Goal: Transaction & Acquisition: Purchase product/service

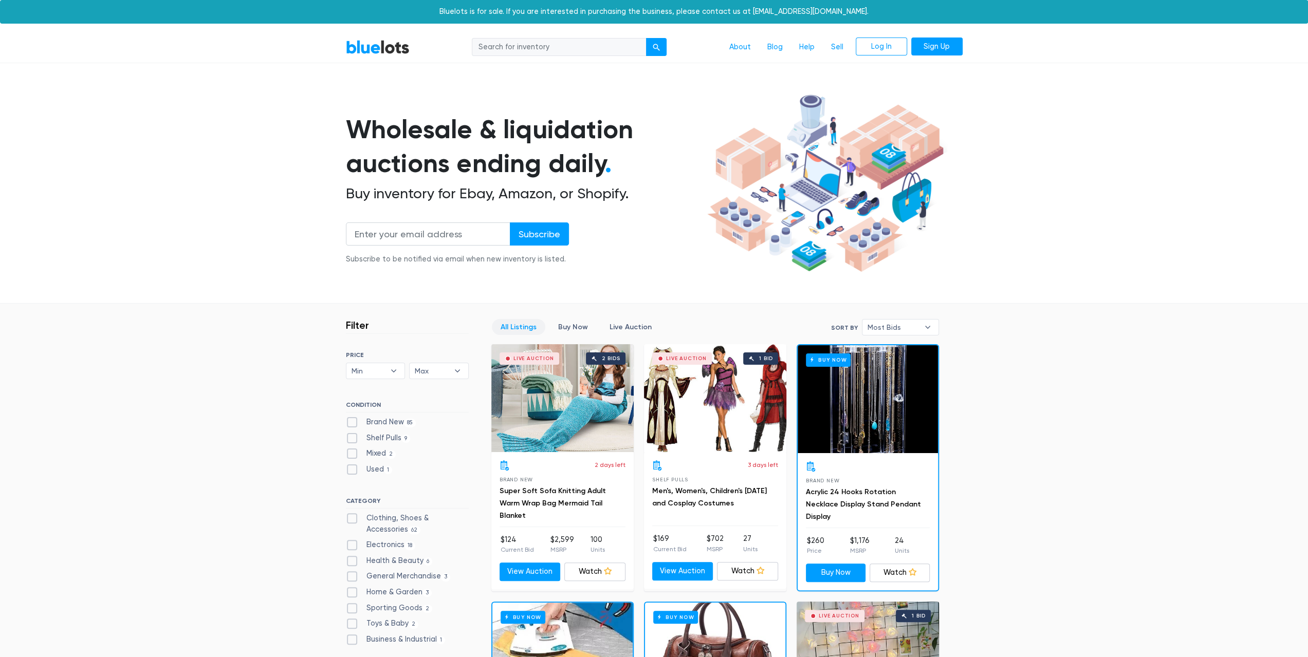
drag, startPoint x: 507, startPoint y: 520, endPoint x: 155, endPoint y: 279, distance: 426.7
click at [155, 279] on section "Wholesale & liquidation auctions ending daily . Buy inventory for Ebay, Amazon,…" at bounding box center [654, 197] width 1308 height 214
click at [595, 55] on input "search" at bounding box center [559, 47] width 175 height 19
type input "golf sim"
click at [659, 52] on button "submit" at bounding box center [656, 47] width 21 height 19
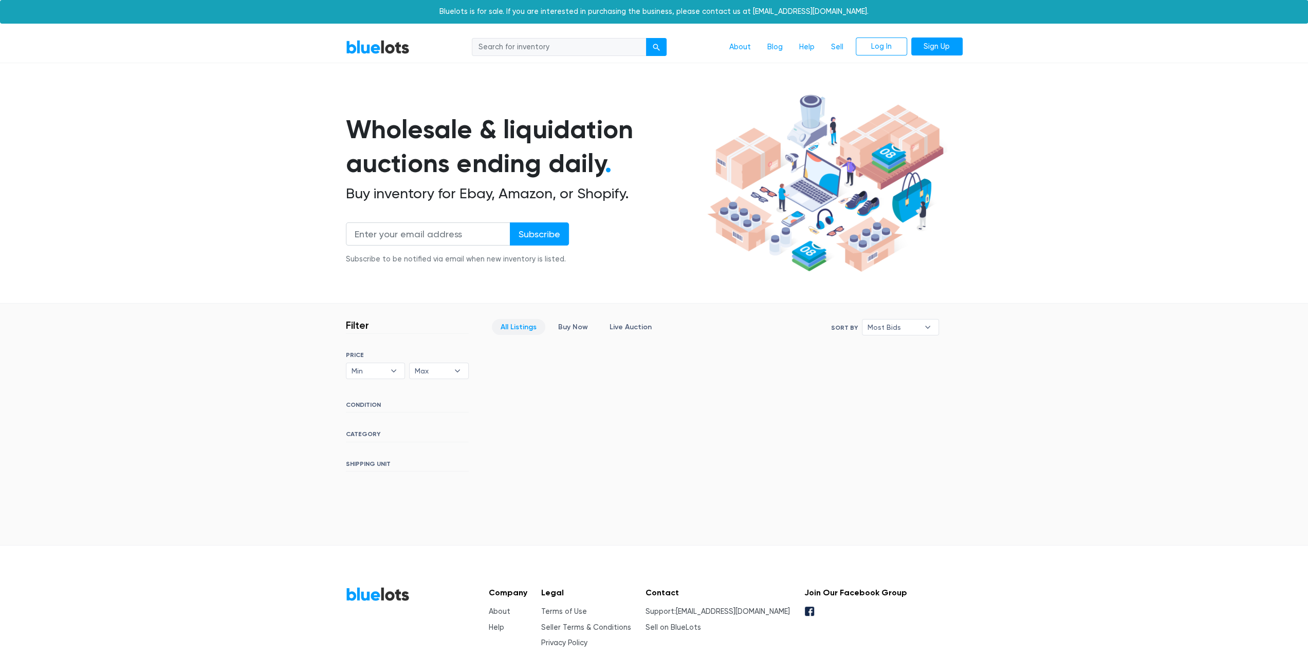
click at [659, 52] on button "submit" at bounding box center [656, 47] width 21 height 19
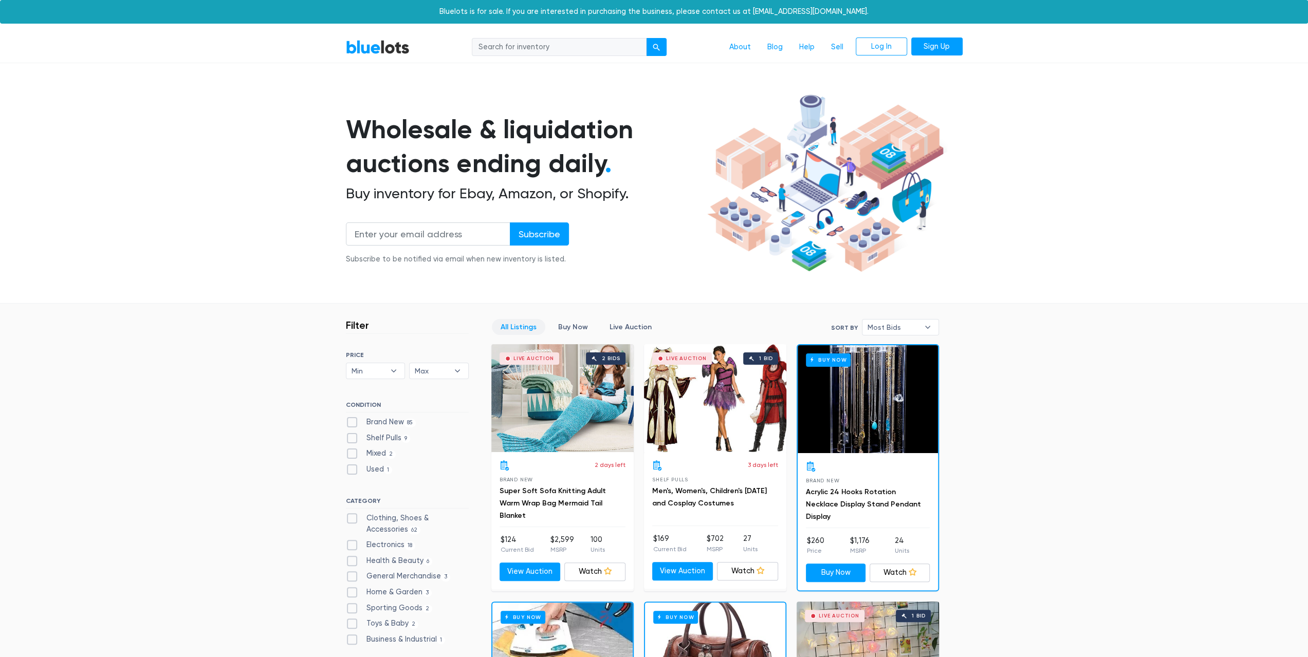
click at [524, 54] on input "search" at bounding box center [559, 47] width 175 height 19
type input "golf sim"
click at [650, 48] on button "submit" at bounding box center [656, 47] width 21 height 19
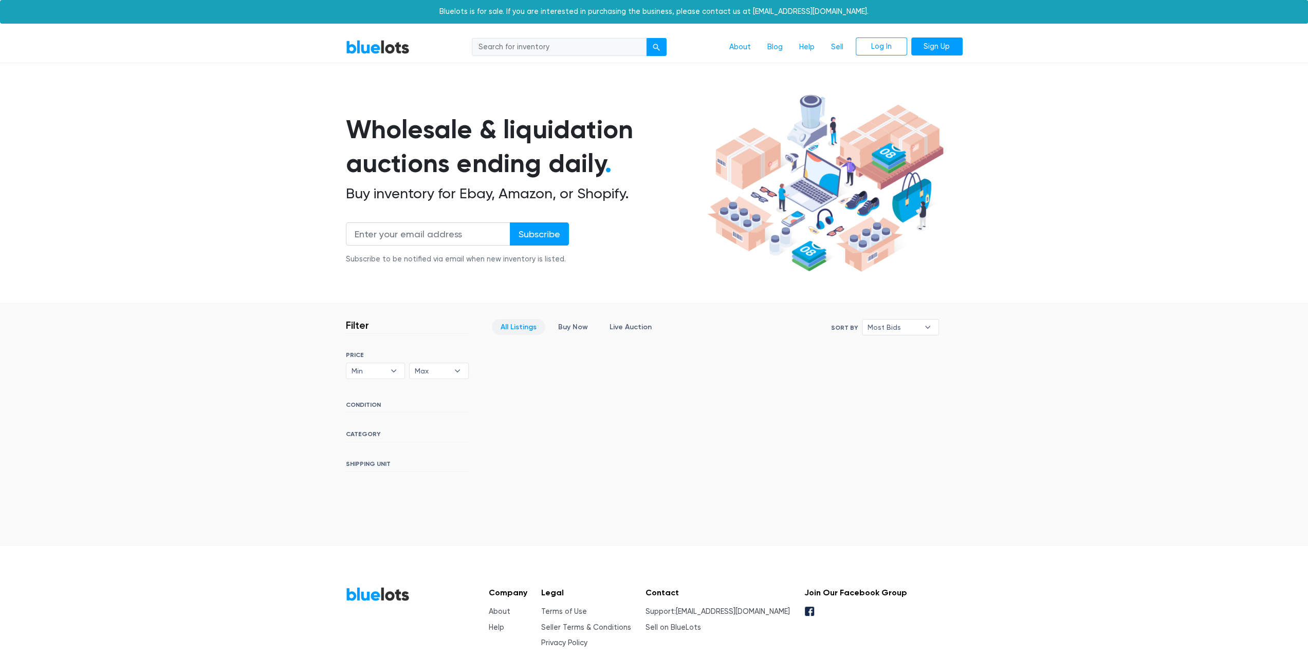
click at [548, 46] on input "search" at bounding box center [559, 47] width 175 height 19
type input "golf"
click at [665, 53] on button "submit" at bounding box center [656, 47] width 21 height 19
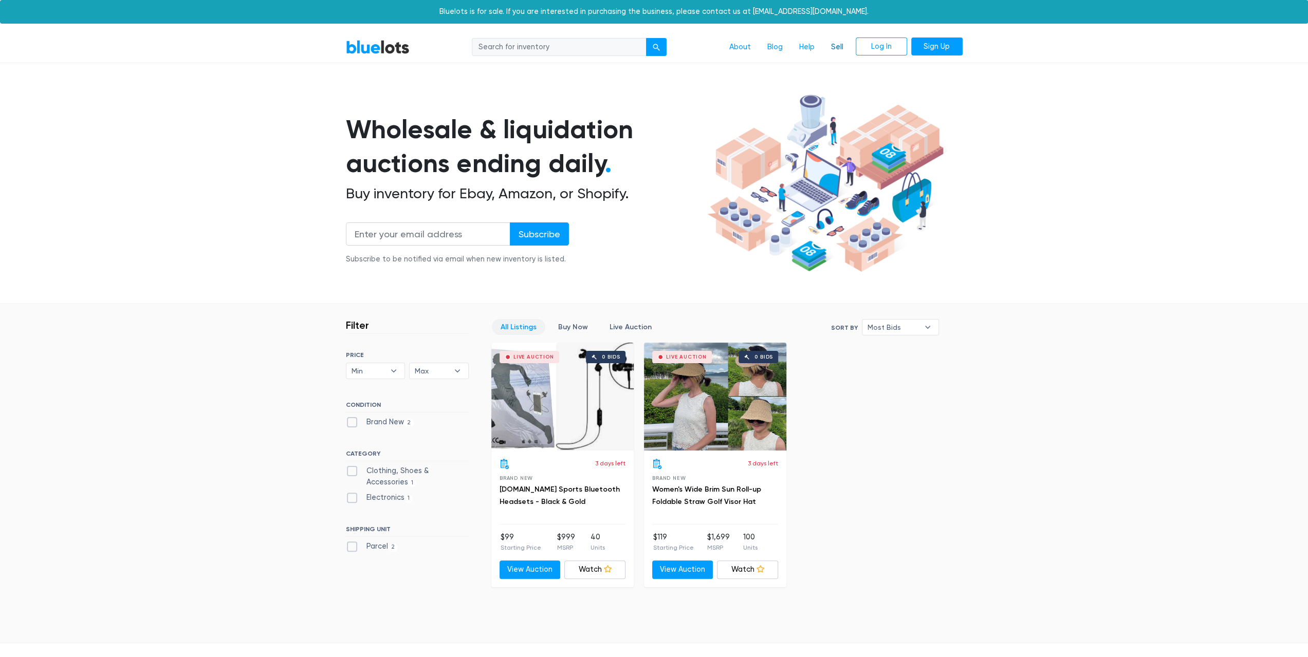
click at [833, 49] on link "Sell" at bounding box center [837, 48] width 29 height 20
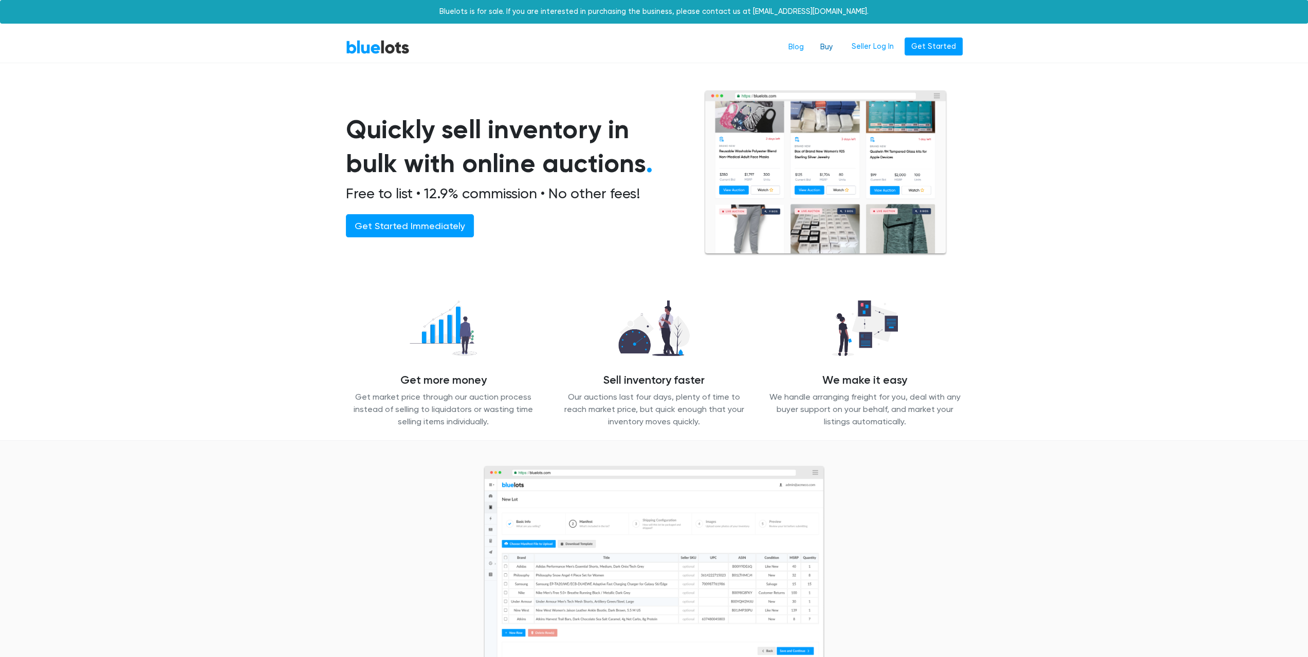
click at [828, 48] on link "Buy" at bounding box center [826, 48] width 29 height 20
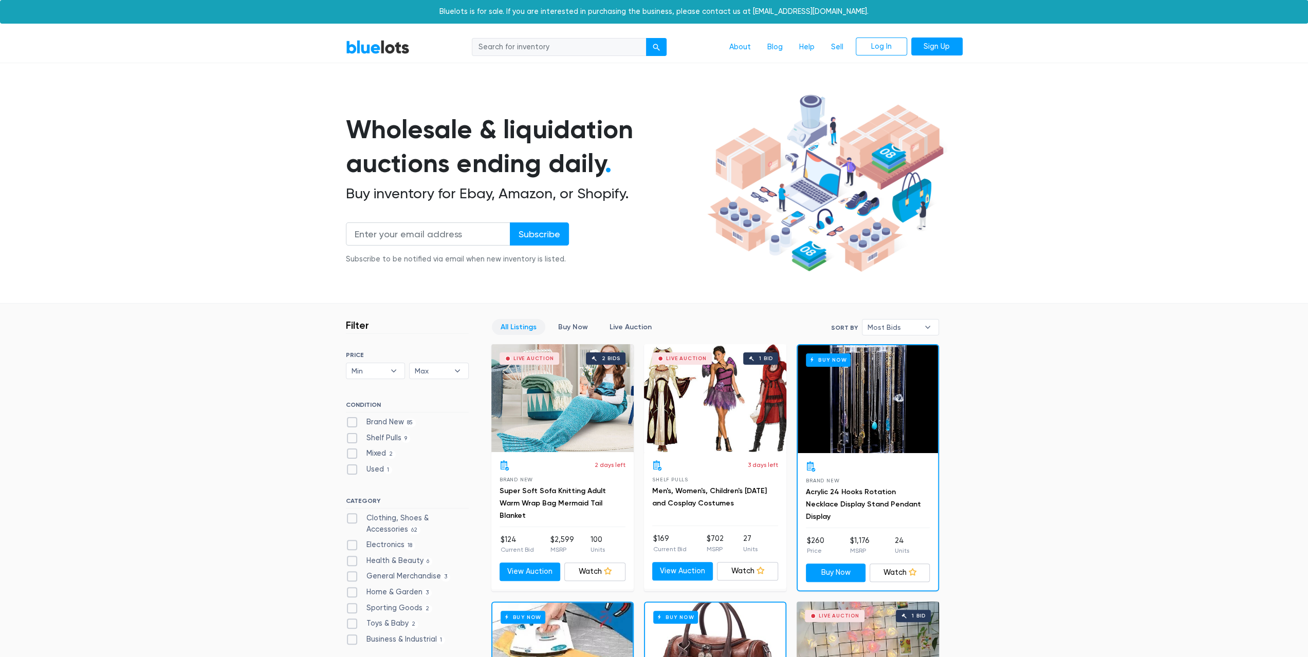
click at [356, 546] on label "Electronics 18" at bounding box center [381, 545] width 70 height 11
click at [353, 546] on input "Electronics 18" at bounding box center [349, 543] width 7 height 7
checkbox input "true"
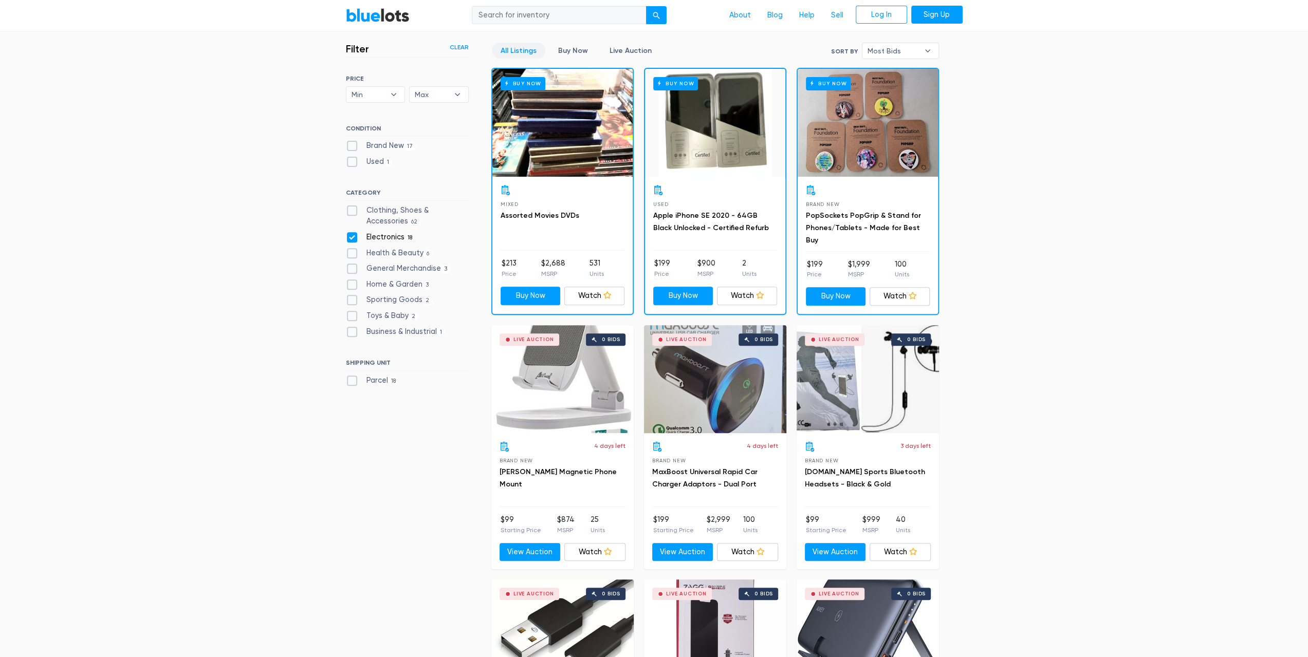
scroll to position [277, 0]
click at [356, 298] on label "Sporting Goods 2" at bounding box center [389, 300] width 87 height 11
click at [353, 298] on Goods"] "Sporting Goods 2" at bounding box center [349, 298] width 7 height 7
checkbox Goods"] "true"
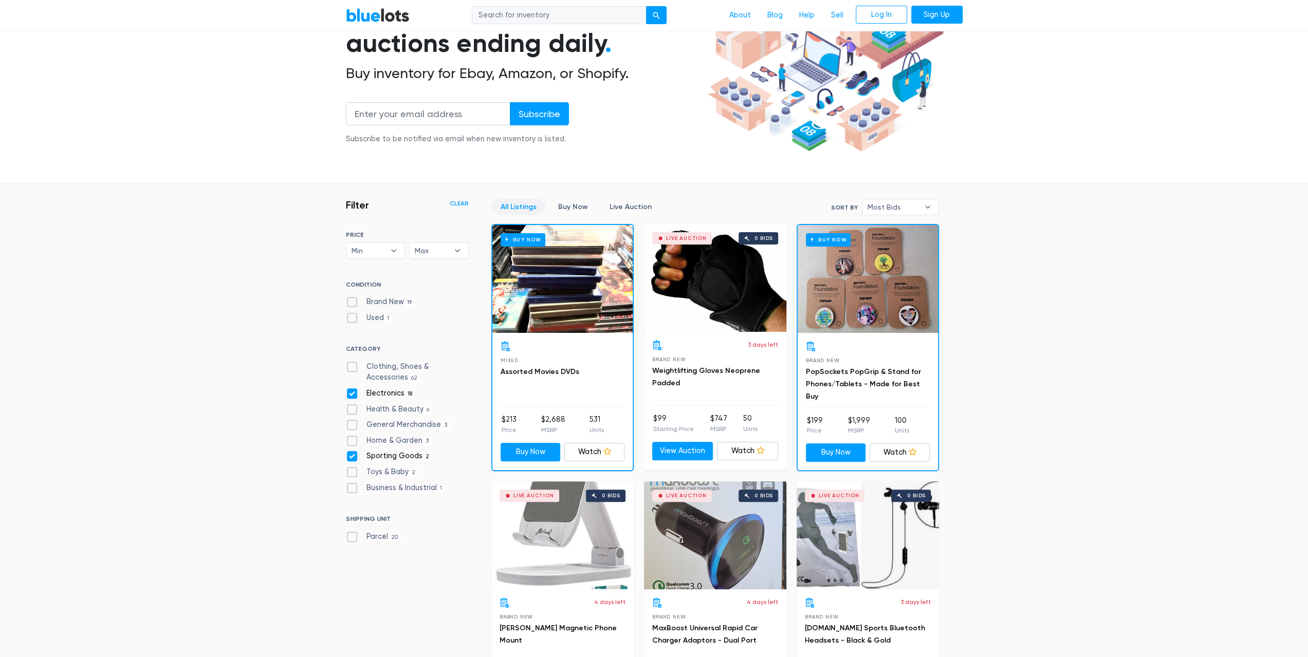
scroll to position [103, 0]
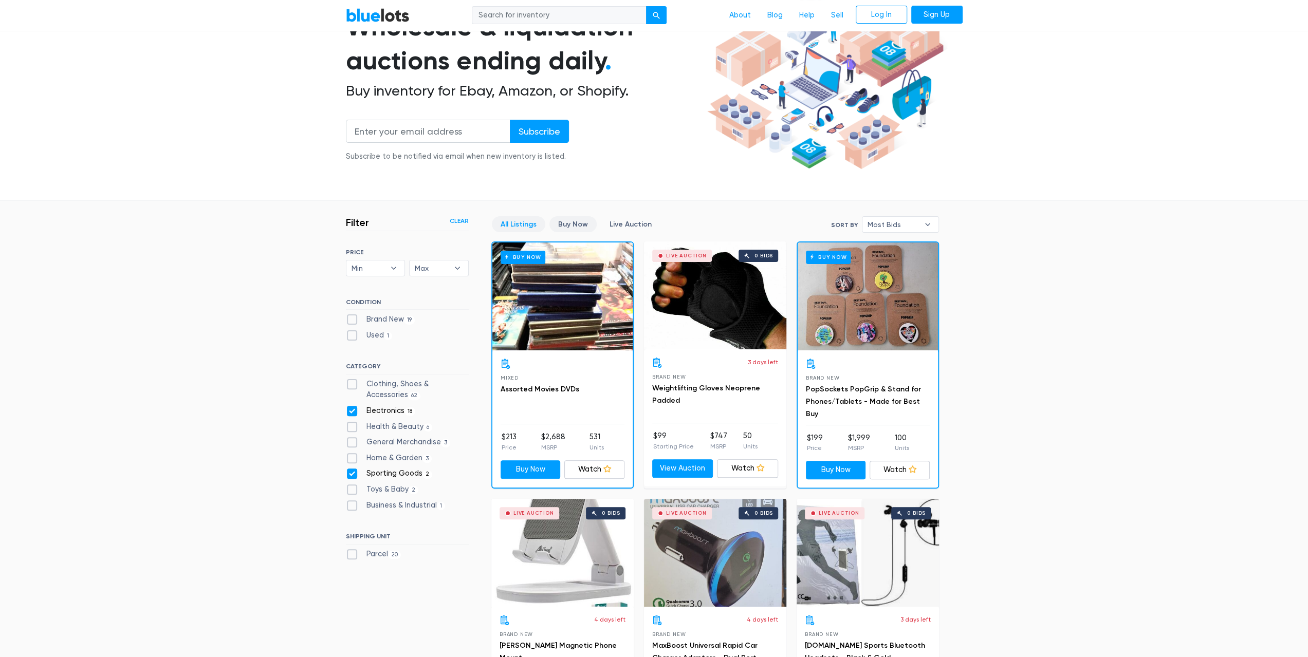
click at [573, 219] on link "Buy Now" at bounding box center [572, 224] width 47 height 16
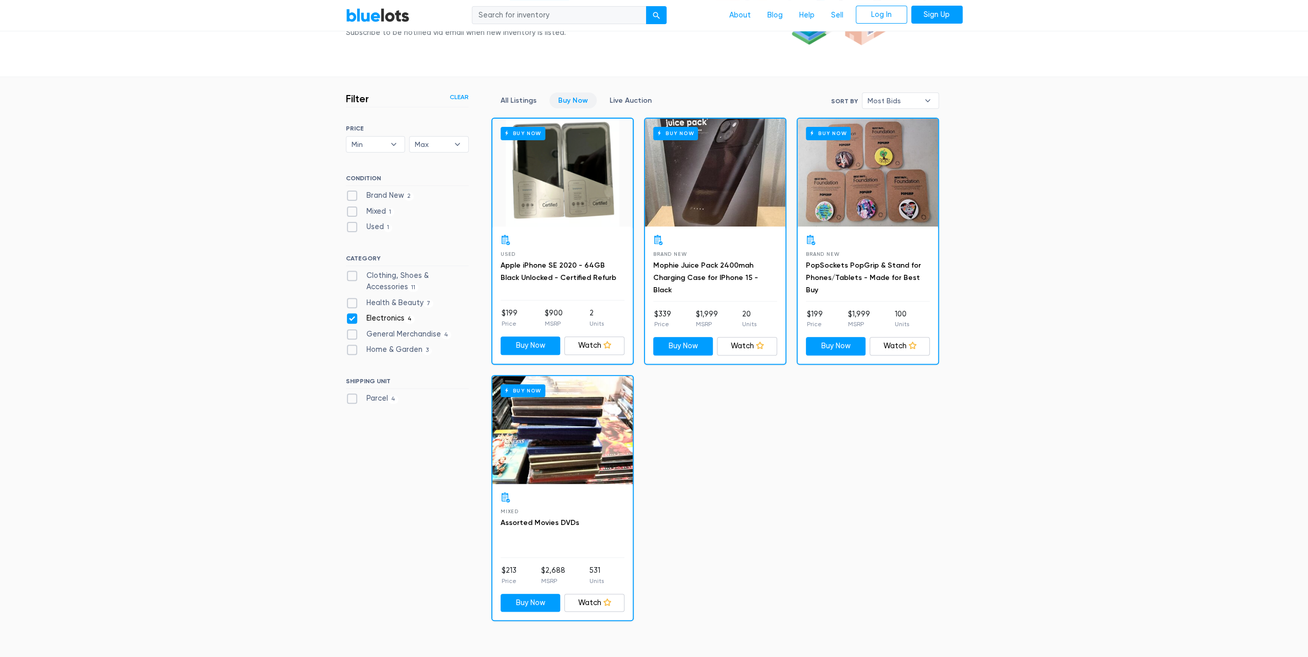
scroll to position [225, 0]
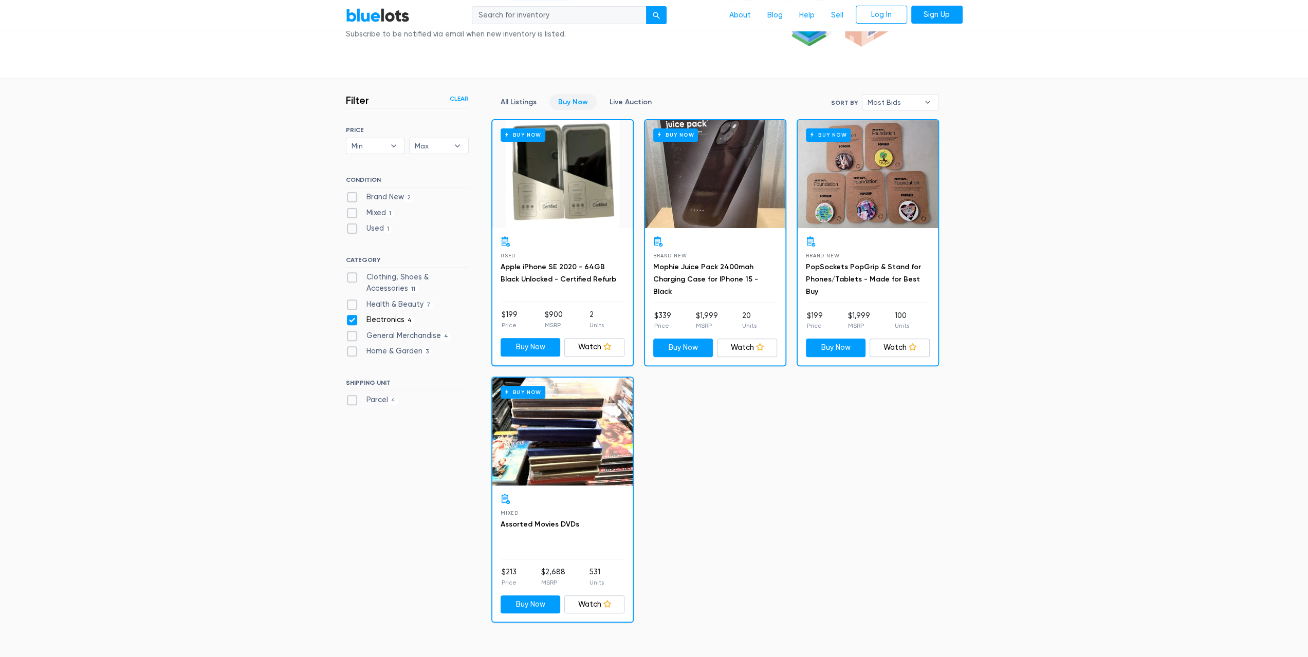
click at [347, 398] on label "Parcel 4" at bounding box center [372, 400] width 53 height 11
click at [347, 398] on input "Parcel 4" at bounding box center [349, 398] width 7 height 7
checkbox input "true"
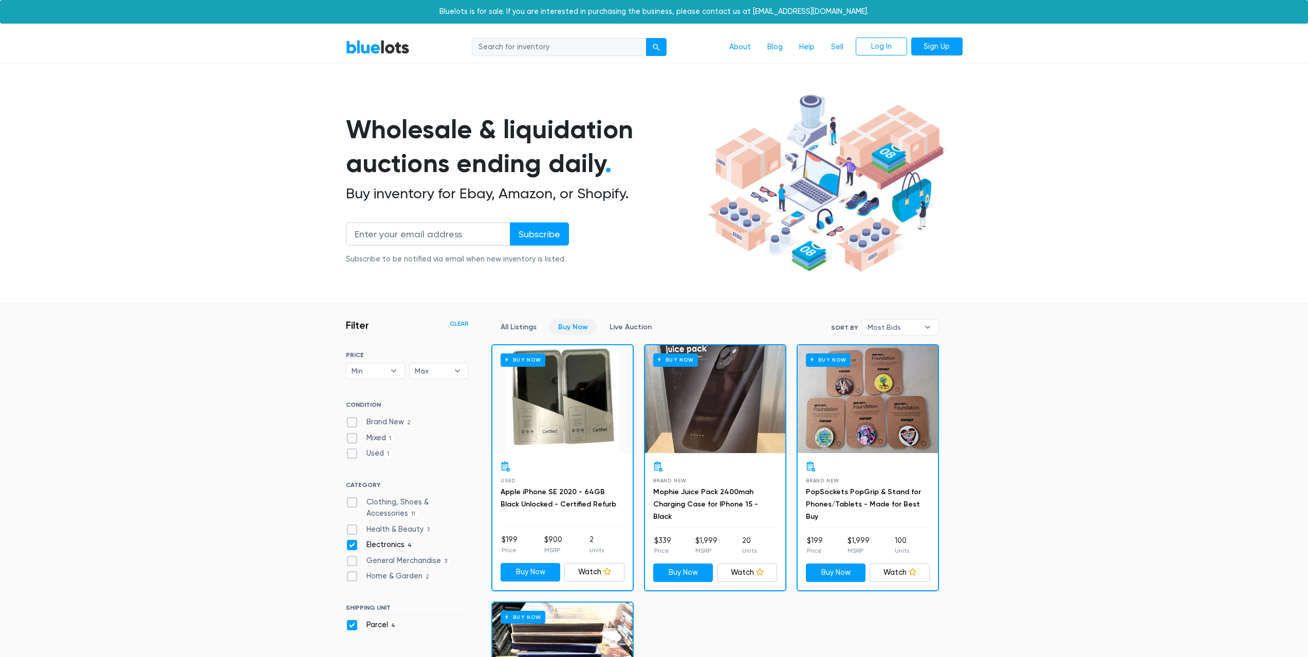
scroll to position [277, 0]
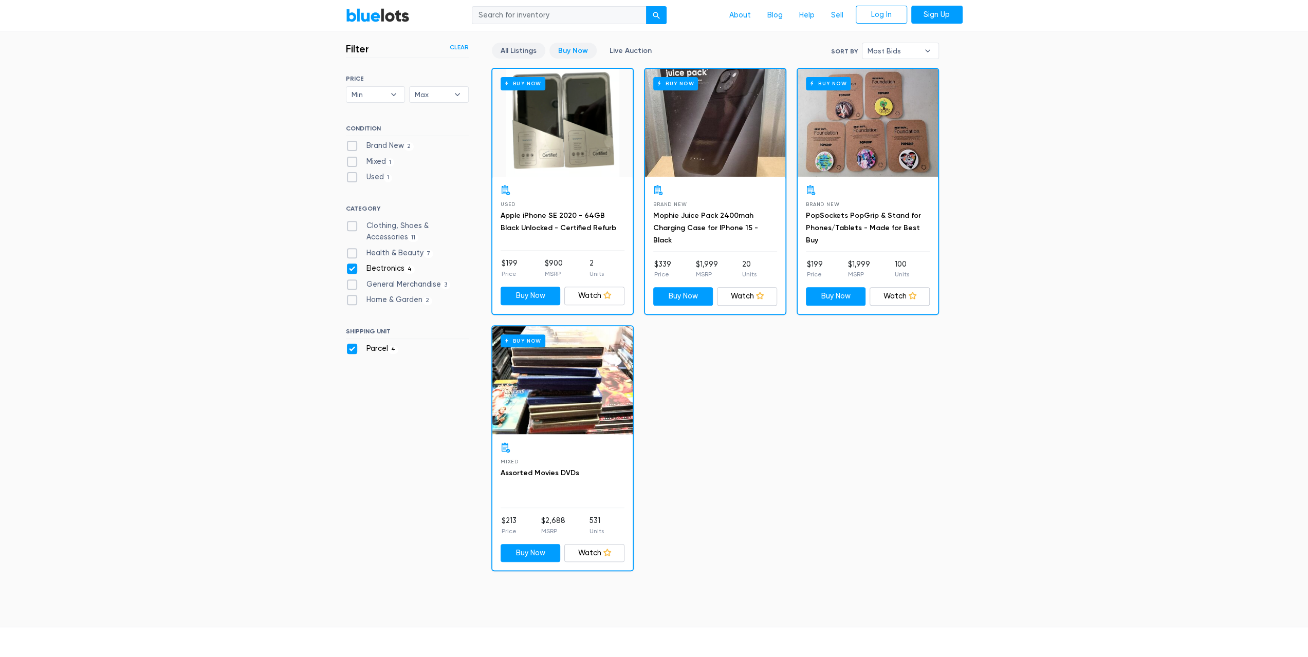
click at [512, 45] on link "All Listings" at bounding box center [518, 51] width 53 height 16
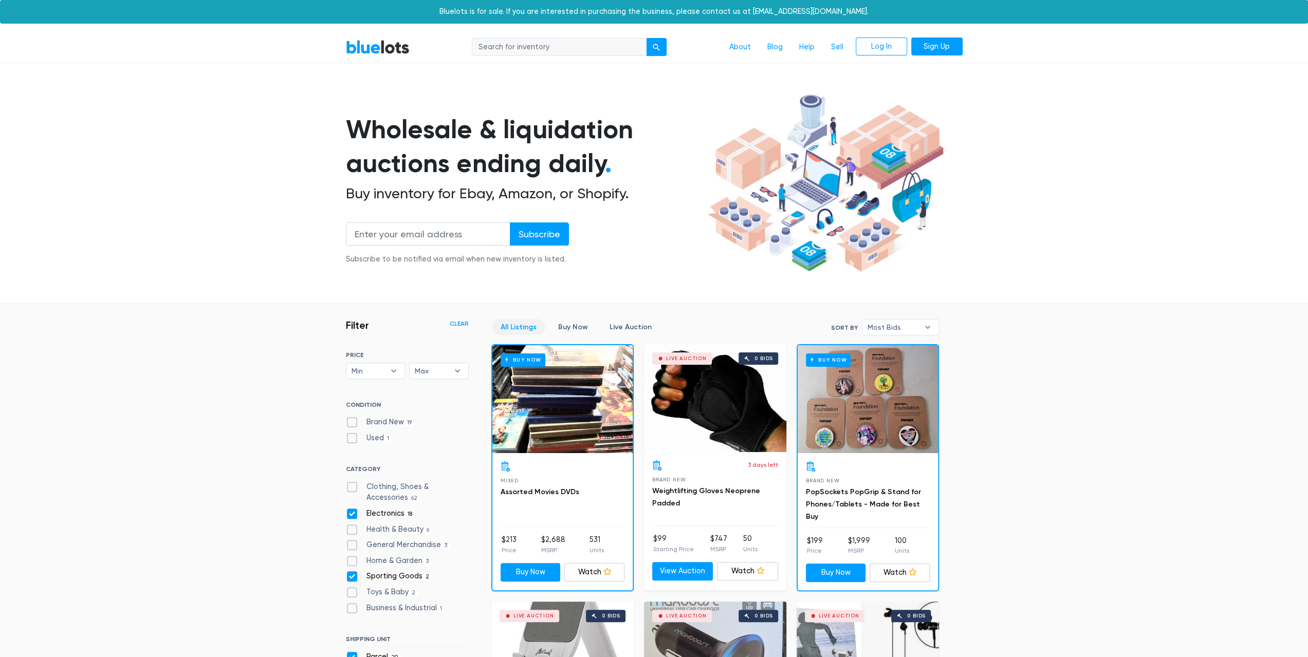
click at [609, 54] on input "search" at bounding box center [559, 47] width 175 height 19
click at [952, 51] on link "Sign Up" at bounding box center [936, 47] width 51 height 19
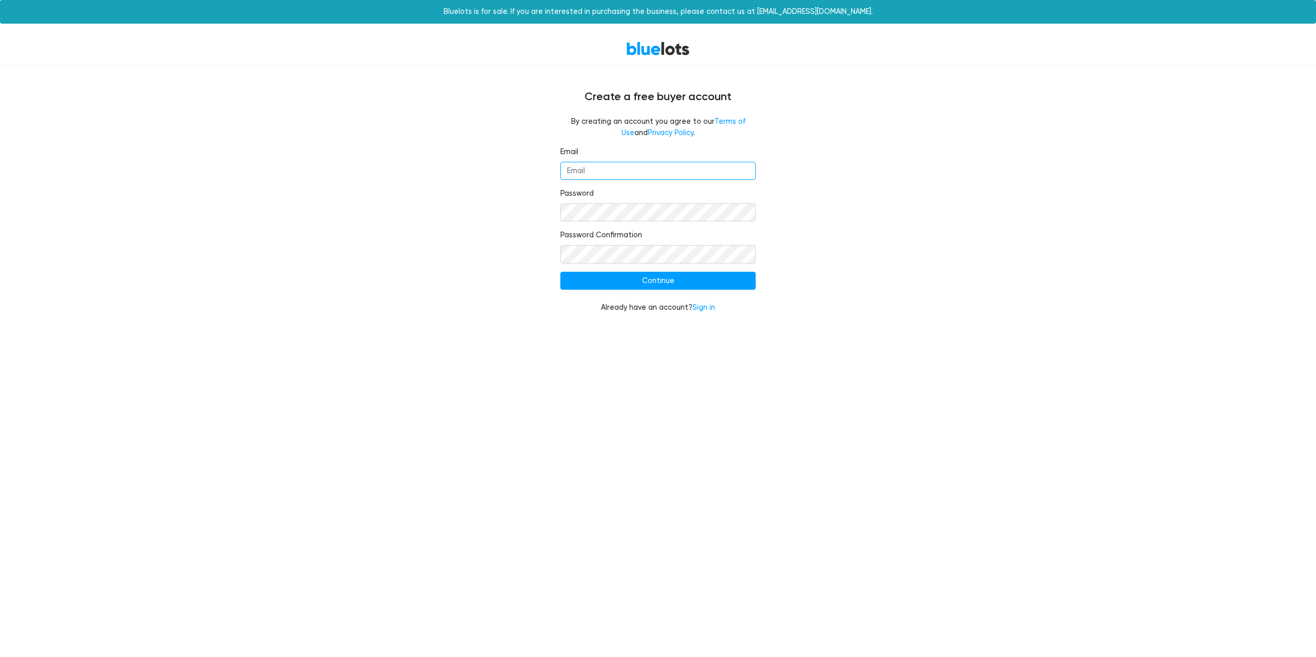
click at [708, 169] on input "Email" at bounding box center [657, 171] width 195 height 19
type input "[EMAIL_ADDRESS][DOMAIN_NAME]"
click at [560, 272] on input "Continue" at bounding box center [657, 281] width 195 height 19
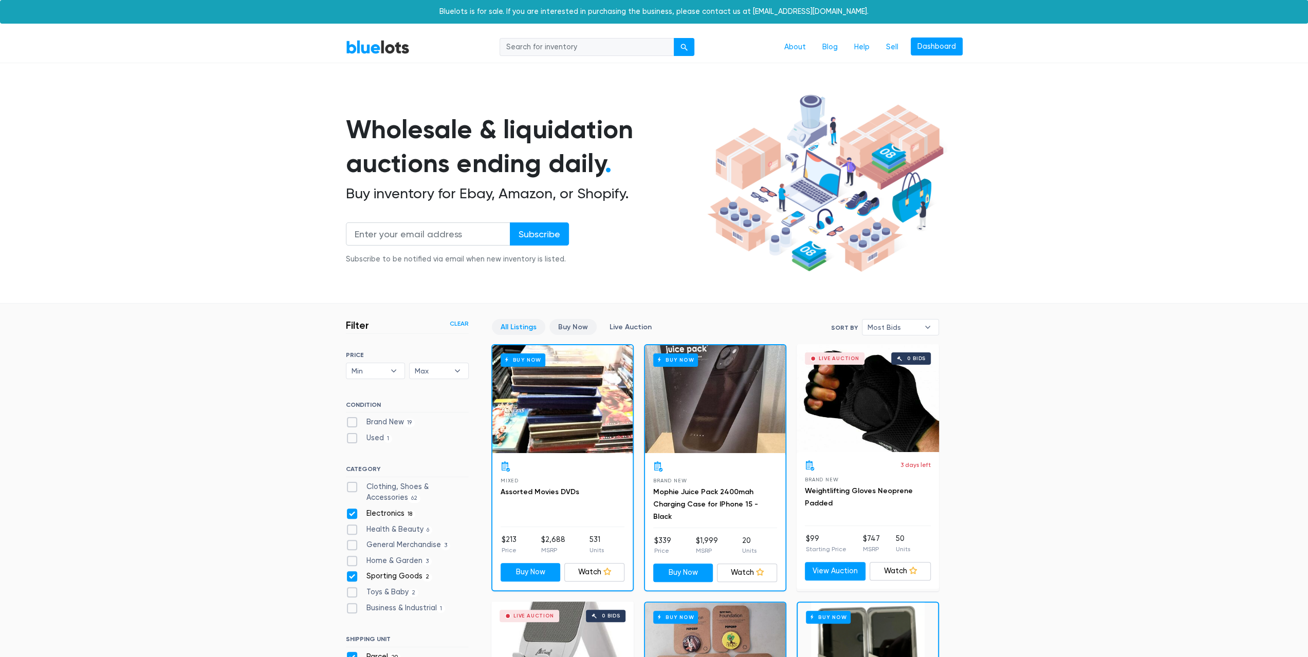
click at [584, 325] on link "Buy Now" at bounding box center [572, 327] width 47 height 16
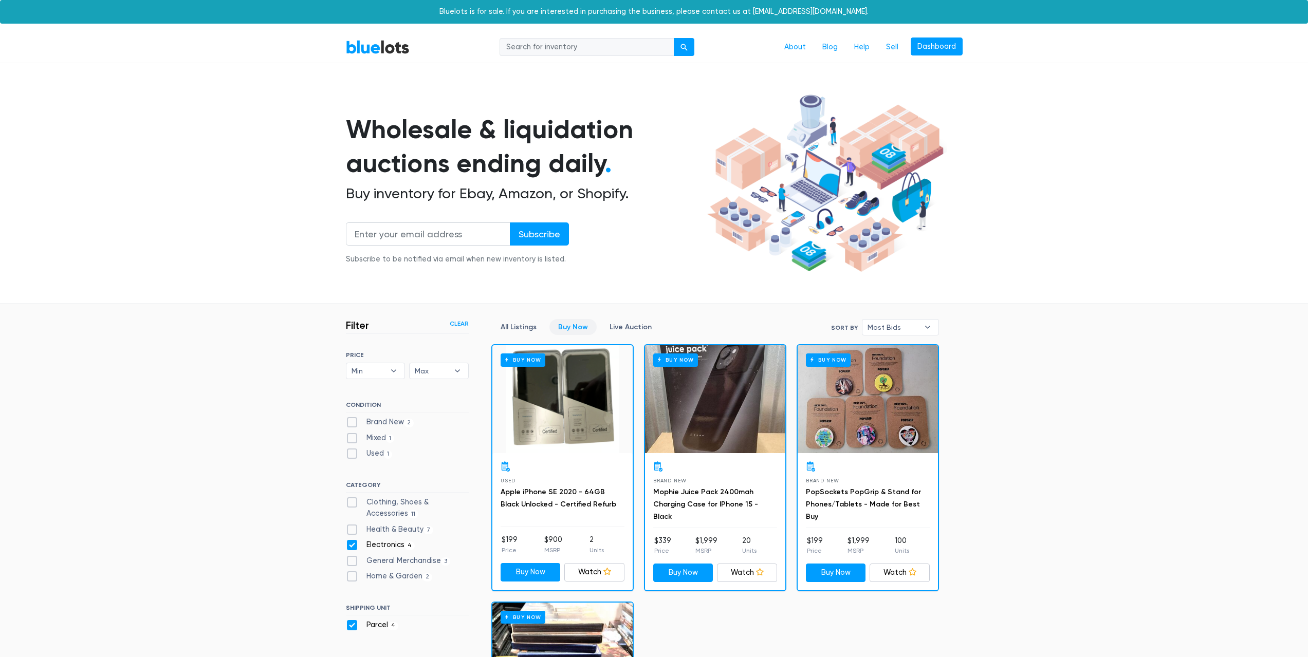
scroll to position [277, 0]
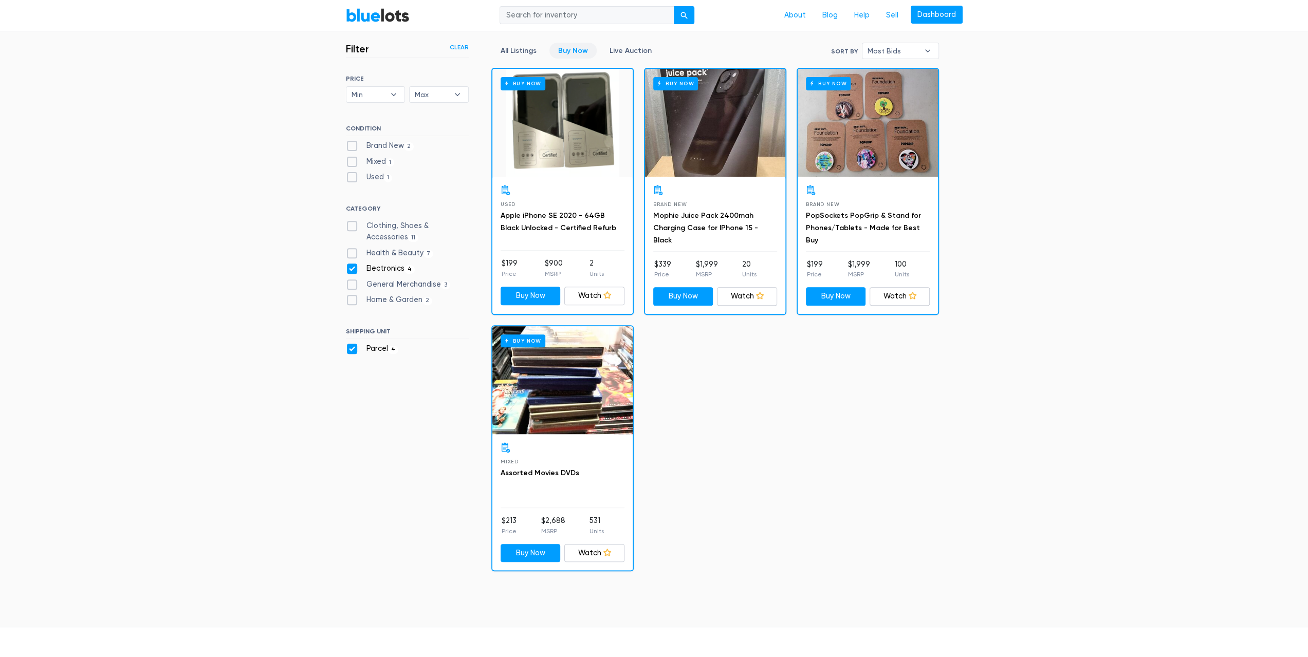
click at [346, 349] on label "Parcel 4" at bounding box center [372, 348] width 53 height 11
click at [346, 349] on input "Parcel 4" at bounding box center [349, 346] width 7 height 7
checkbox input "false"
click at [352, 263] on label "Electronics 4" at bounding box center [380, 268] width 69 height 11
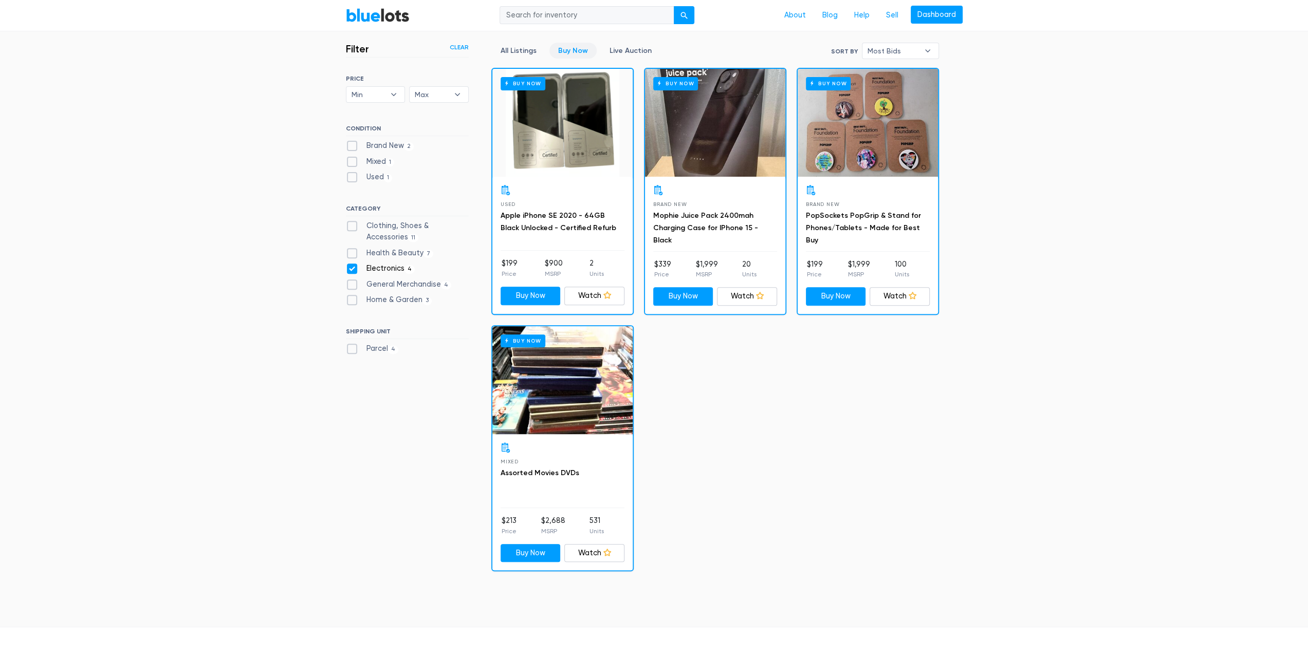
click at [352, 263] on input "Electronics 4" at bounding box center [349, 266] width 7 height 7
checkbox input "false"
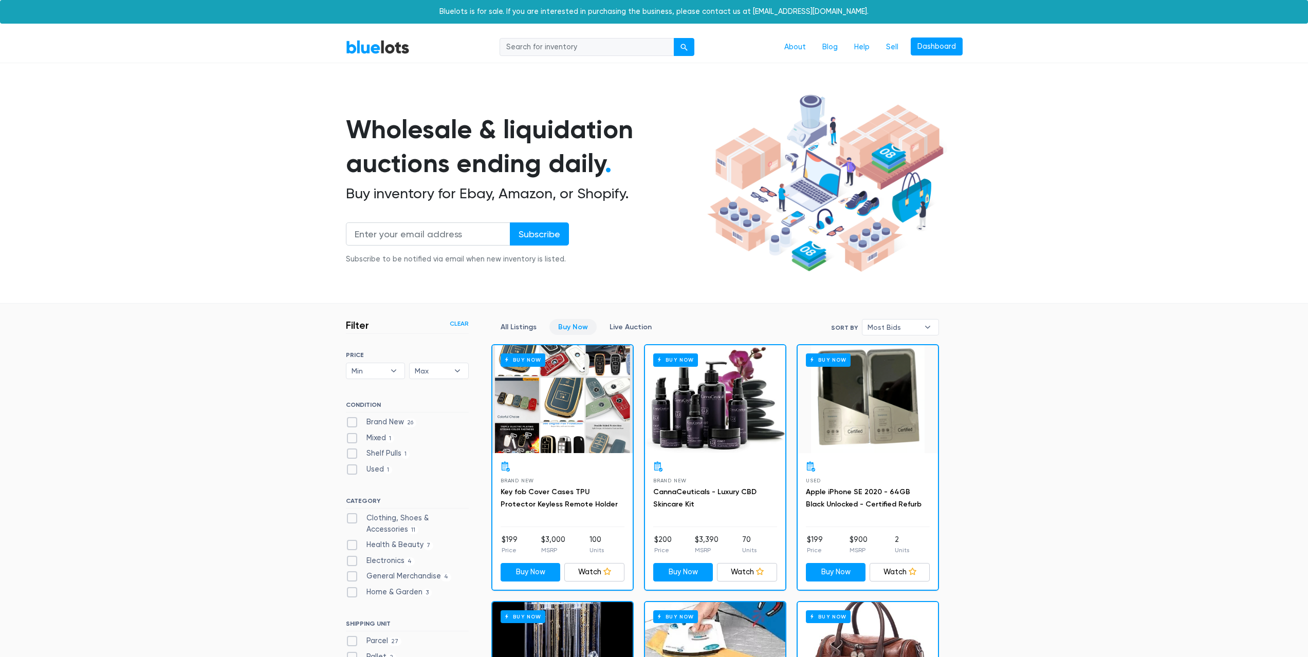
scroll to position [277, 0]
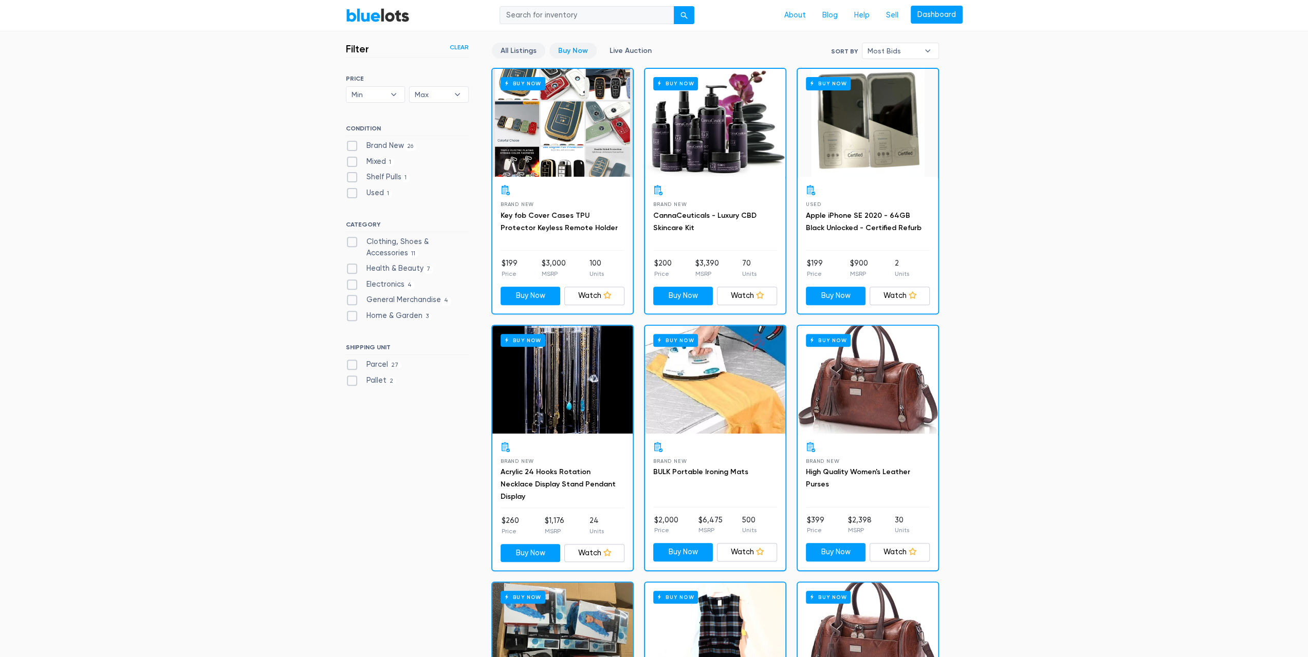
click at [517, 47] on link "All Listings" at bounding box center [518, 51] width 53 height 16
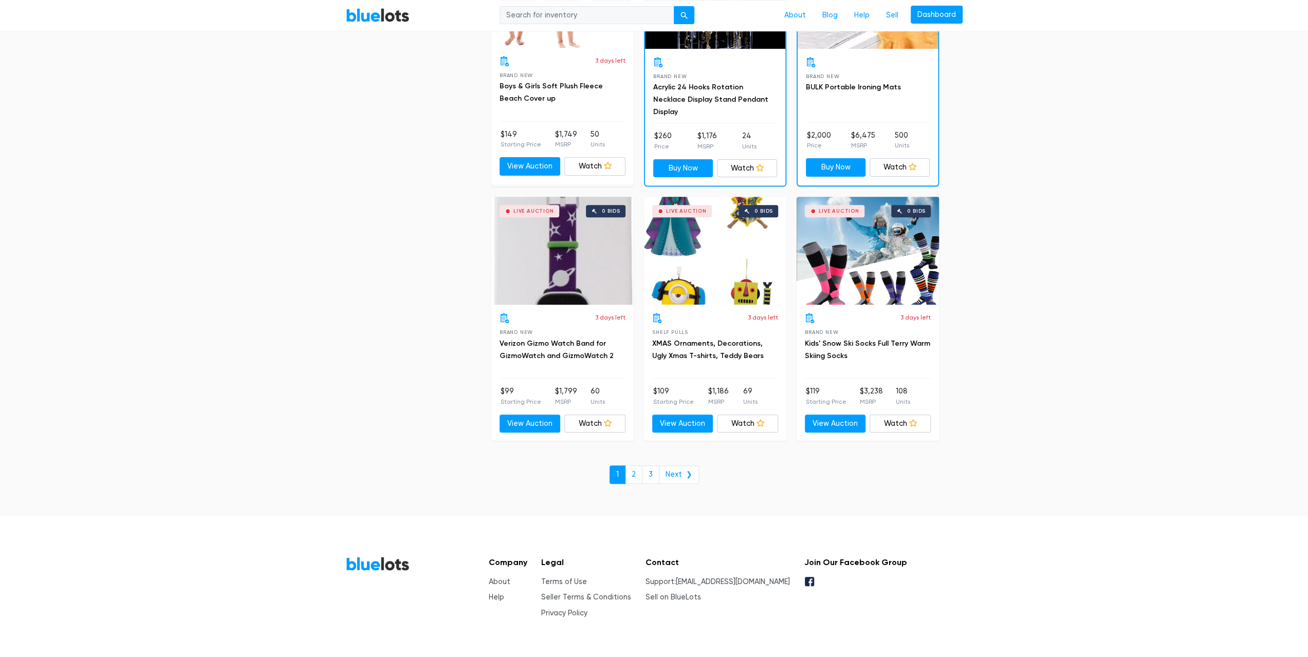
scroll to position [4247, 0]
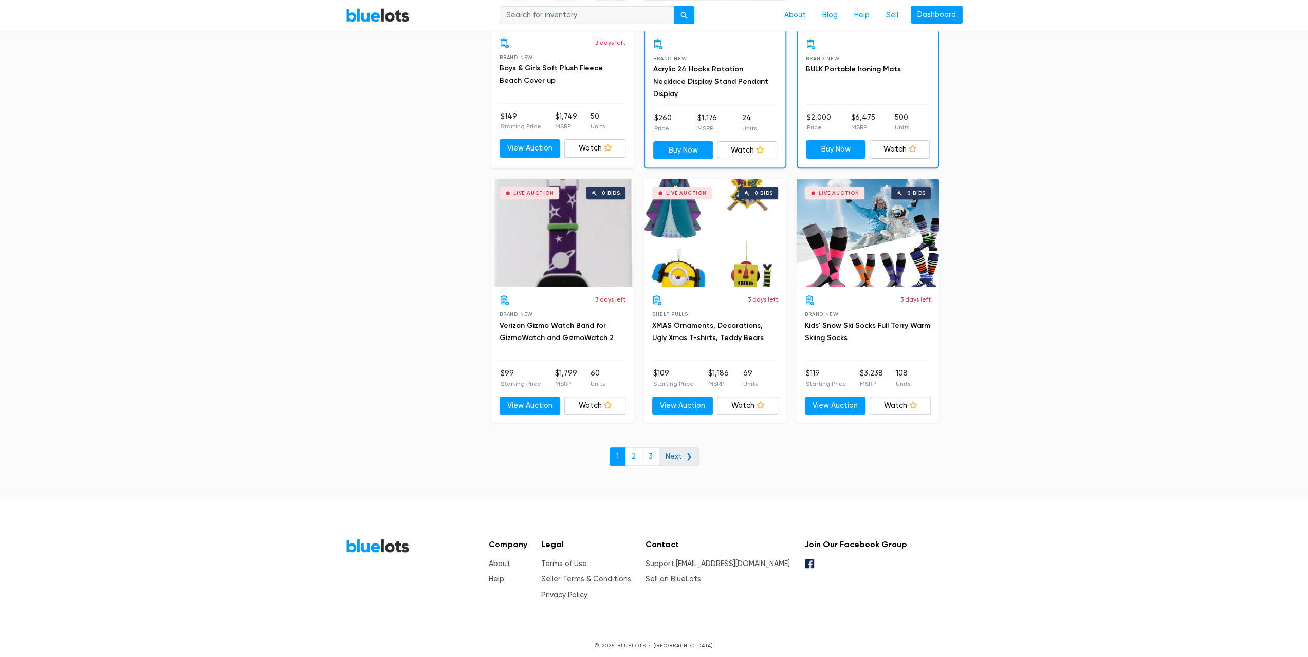
click at [686, 450] on link "Next ❯" at bounding box center [679, 457] width 40 height 19
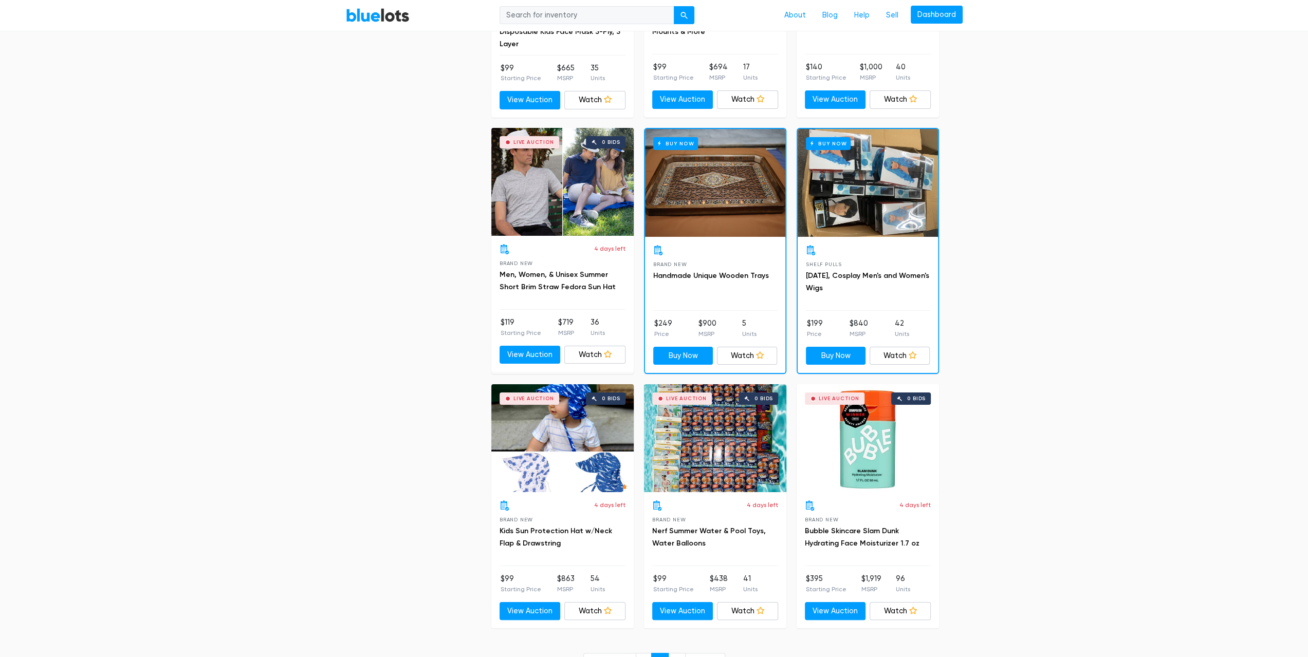
scroll to position [4007, 0]
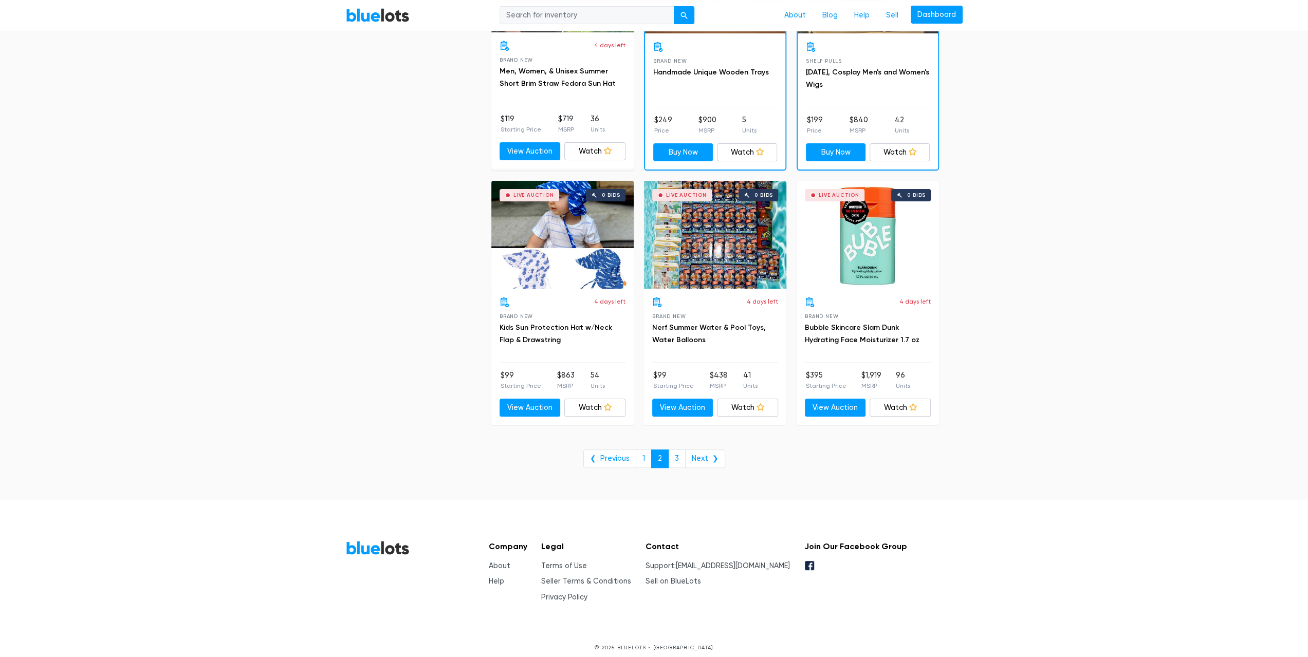
click at [714, 450] on link "Next ❯" at bounding box center [705, 459] width 40 height 19
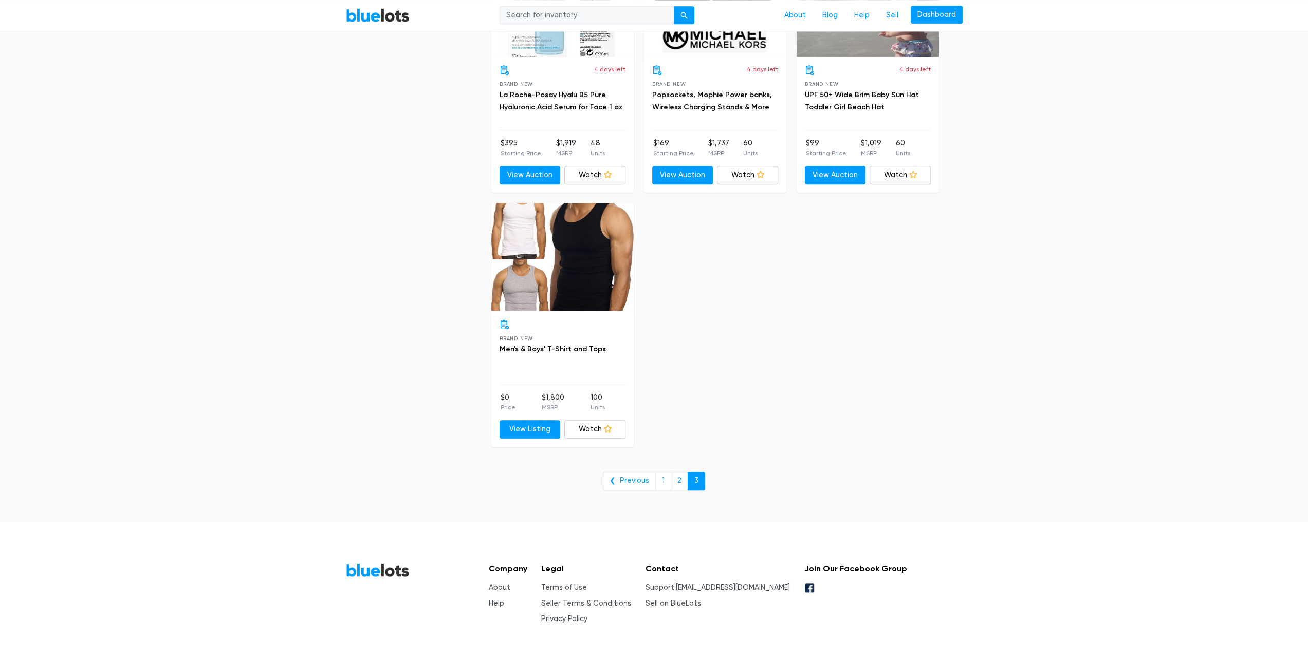
scroll to position [952, 0]
